Goal: Transaction & Acquisition: Download file/media

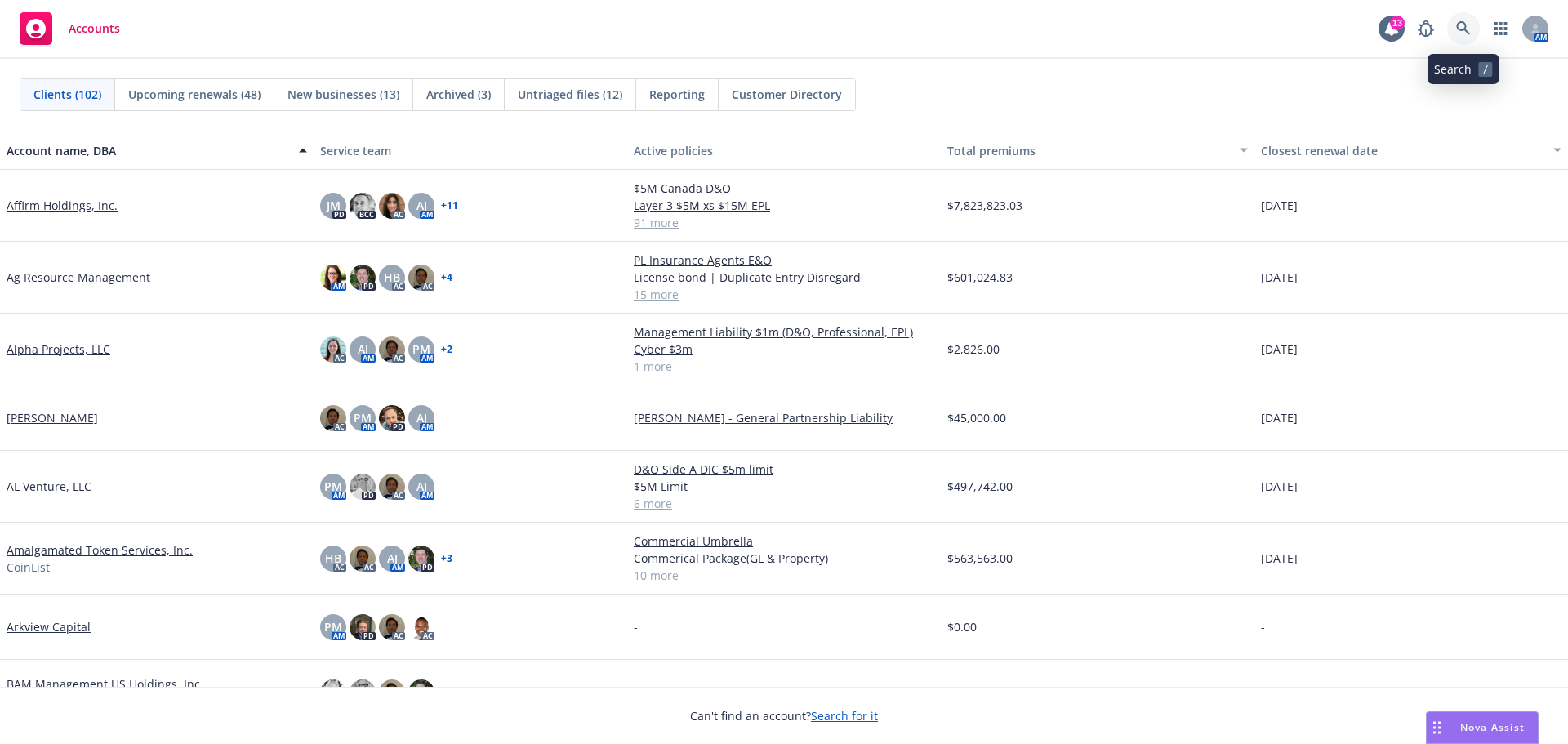
click at [1461, 28] on icon at bounding box center [1463, 29] width 14 height 14
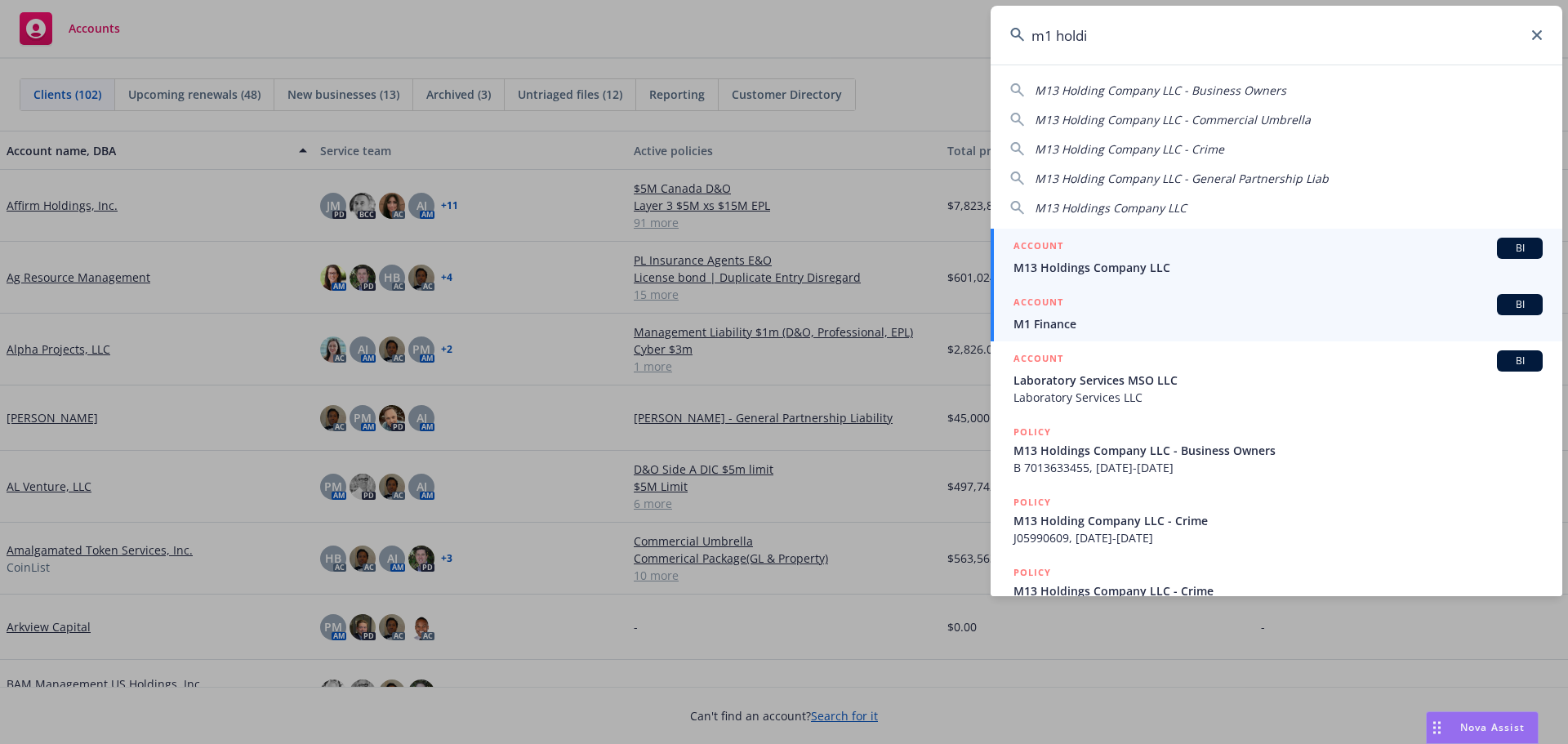
type input "m1 holdi"
click at [1044, 318] on span "M1 Finance" at bounding box center [1278, 323] width 529 height 17
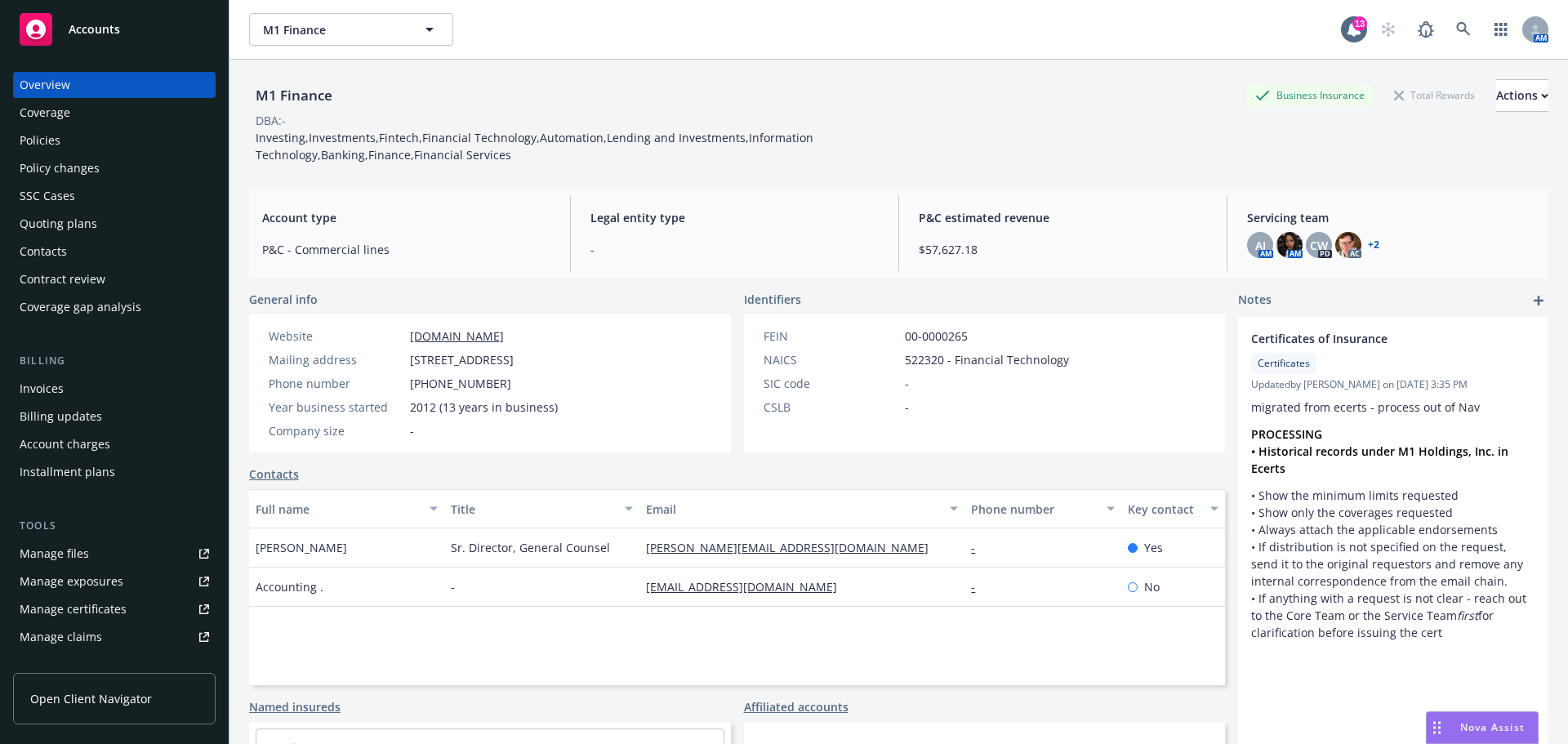
click at [29, 143] on div "Policies" at bounding box center [40, 140] width 41 height 26
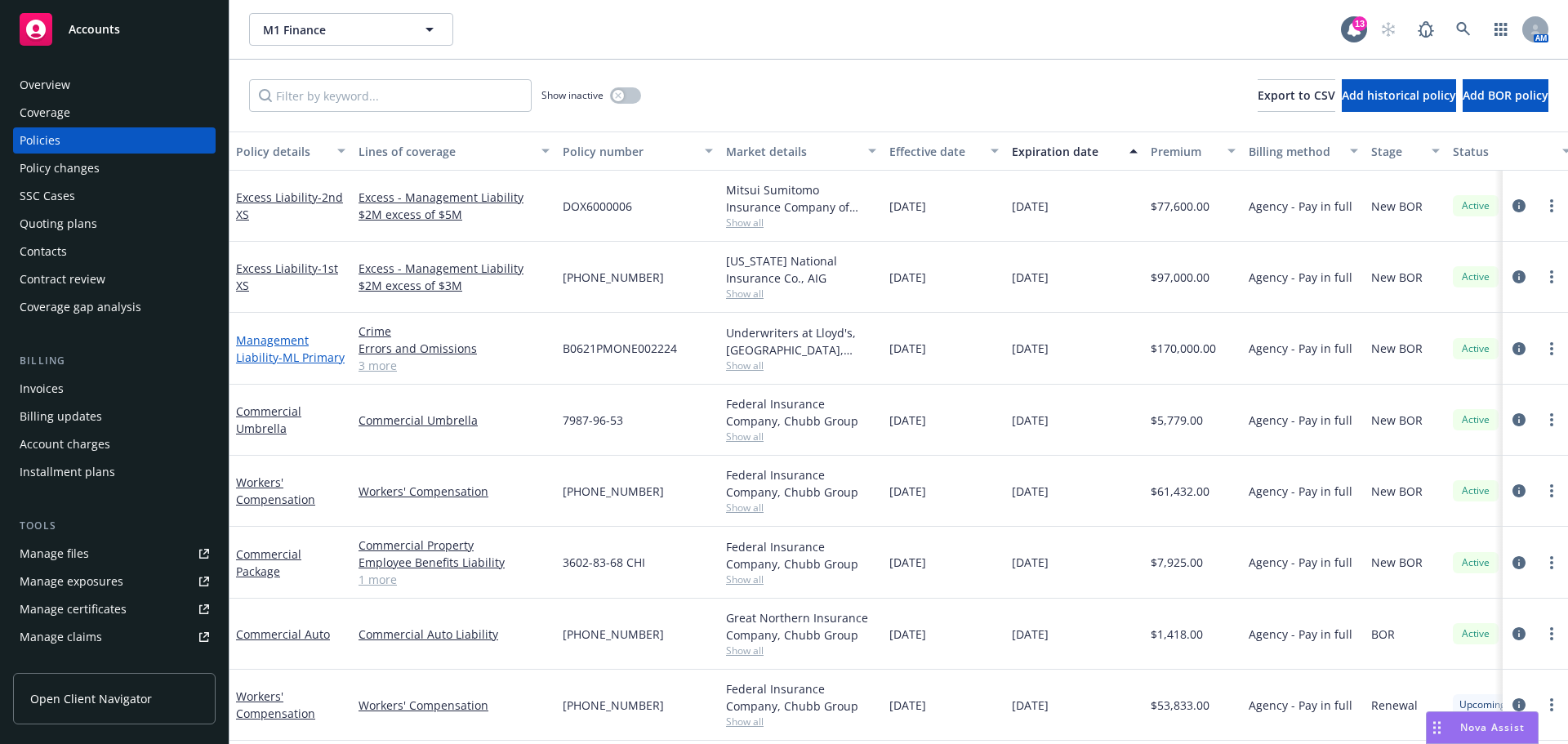
click at [264, 350] on link "Management Liability - ML Primary" at bounding box center [290, 349] width 108 height 33
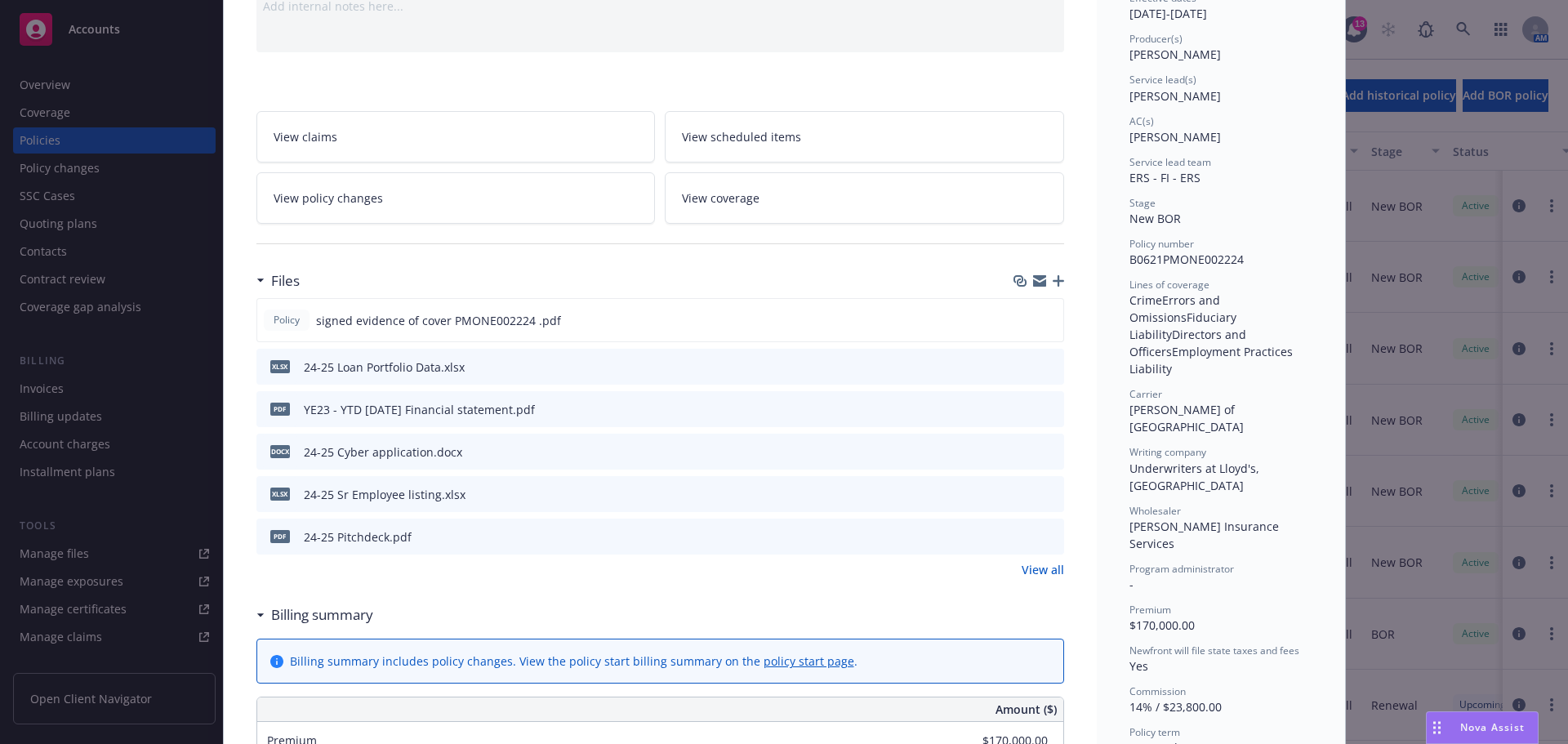
scroll to position [245, 0]
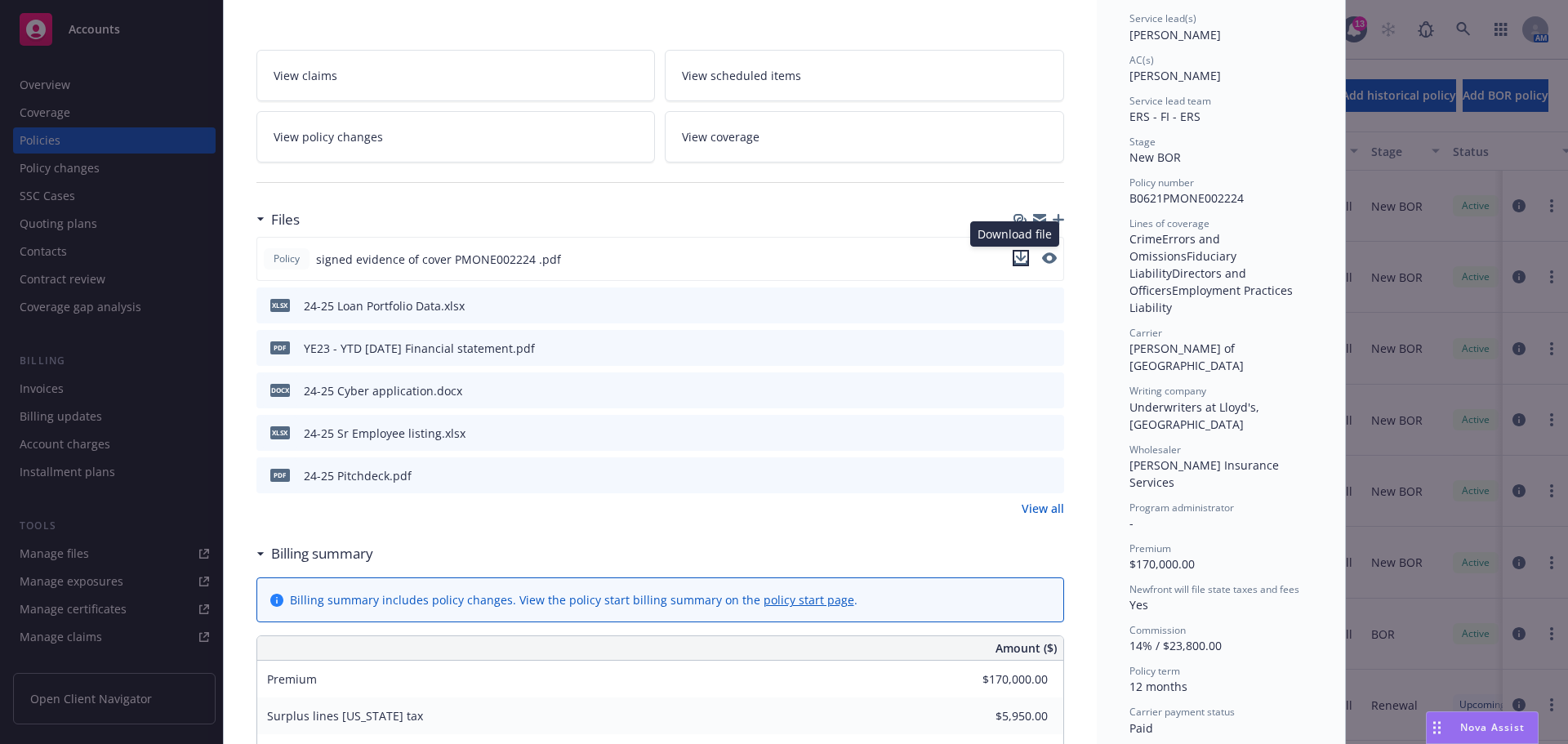
click at [1016, 261] on icon "download file" at bounding box center [1021, 258] width 13 height 13
